Goal: Information Seeking & Learning: Learn about a topic

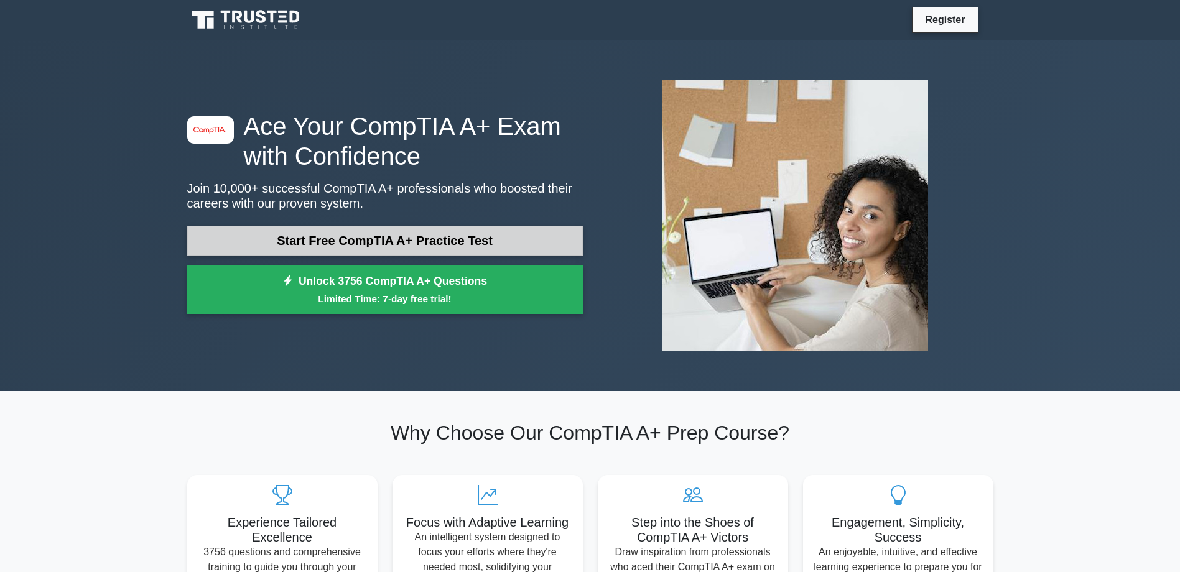
click at [289, 245] on link "Start Free CompTIA A+ Practice Test" at bounding box center [384, 241] width 395 height 30
click at [317, 244] on link "Start Free CompTIA A+ Practice Test" at bounding box center [384, 241] width 395 height 30
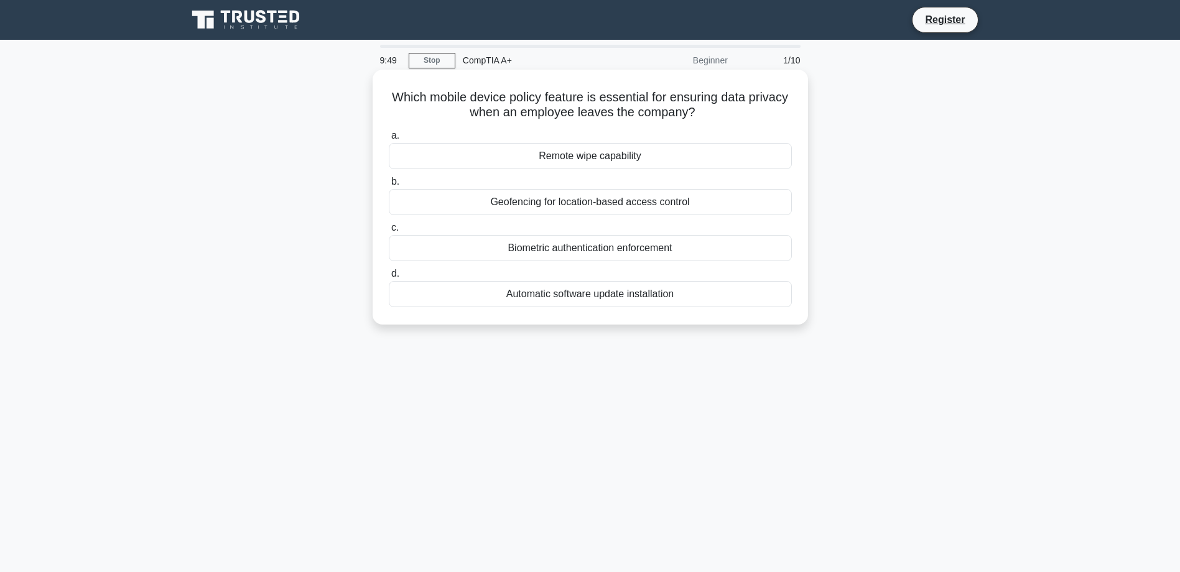
click at [552, 199] on div "Geofencing for location-based access control" at bounding box center [590, 202] width 403 height 26
click at [389, 186] on input "b. Geofencing for location-based access control" at bounding box center [389, 182] width 0 height 8
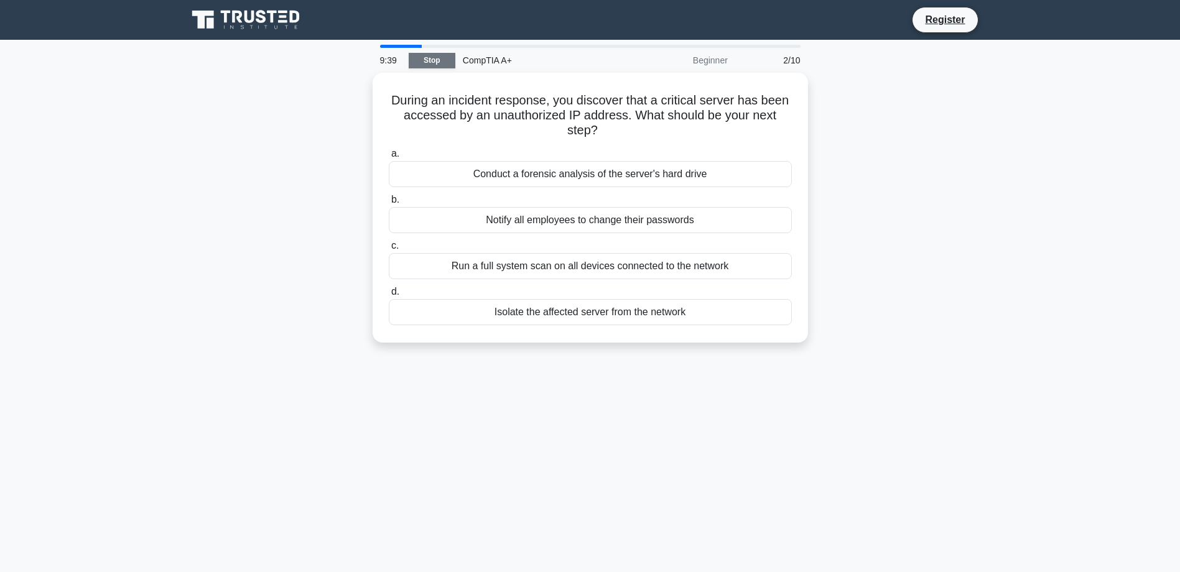
click at [415, 60] on link "Stop" at bounding box center [432, 61] width 47 height 16
